Goal: Information Seeking & Learning: Check status

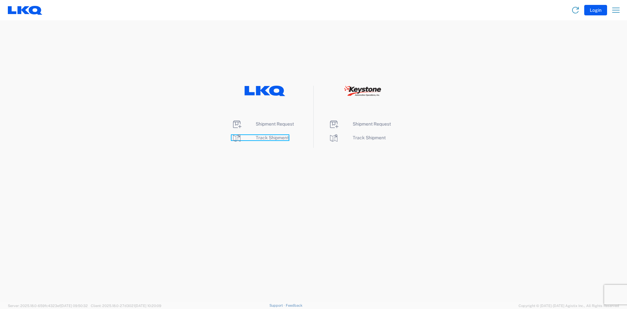
click at [261, 138] on span "Track Shipment" at bounding box center [272, 137] width 33 height 5
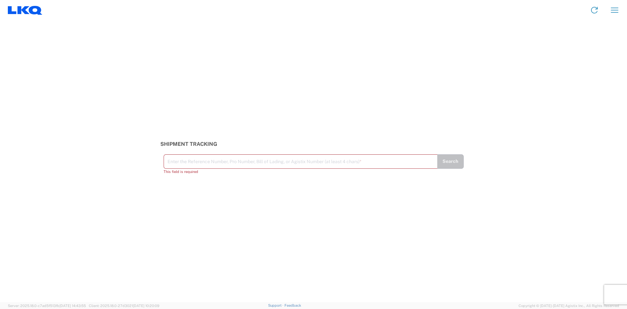
click at [186, 159] on input "text" at bounding box center [300, 160] width 266 height 11
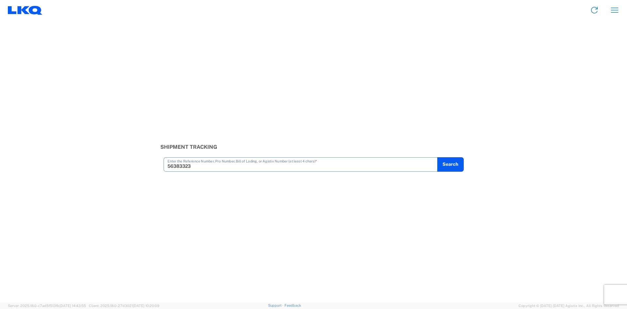
type input "56383323"
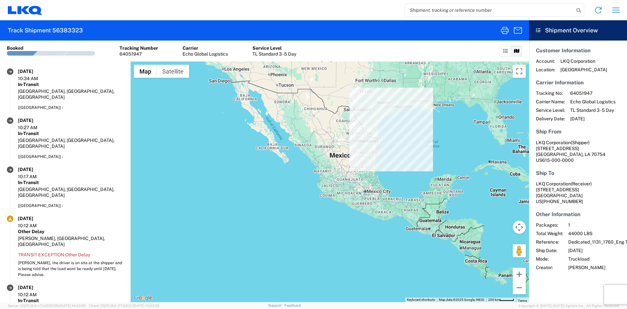
click at [150, 53] on div "64051947" at bounding box center [138, 54] width 39 height 6
click at [132, 53] on div "64051947" at bounding box center [138, 54] width 39 height 6
click at [64, 36] on agx-form-header "Track Shipment 56383323" at bounding box center [264, 30] width 529 height 20
click at [505, 31] on icon "button" at bounding box center [505, 30] width 8 height 7
